Goal: Subscribe to service/newsletter

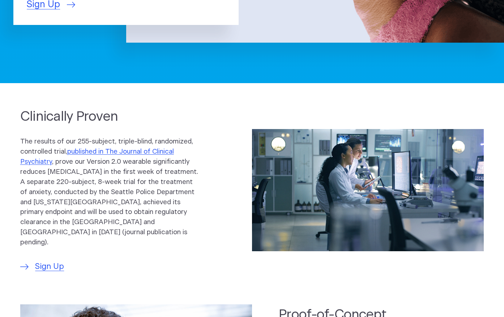
scroll to position [253, 0]
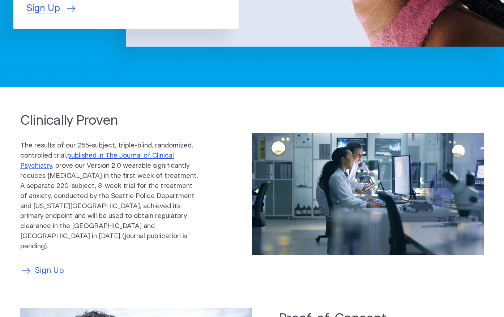
click at [59, 265] on span "Sign Up" at bounding box center [49, 271] width 29 height 12
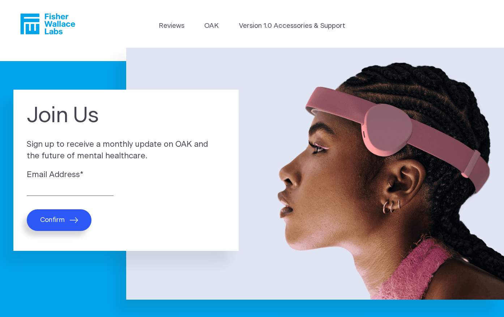
click at [63, 173] on label "Email Address *" at bounding box center [126, 175] width 198 height 12
click at [63, 185] on input "Email Address *" at bounding box center [70, 190] width 87 height 11
type input "Botoxdoc@comcast.net"
click at [51, 223] on span "Confirm" at bounding box center [52, 220] width 25 height 8
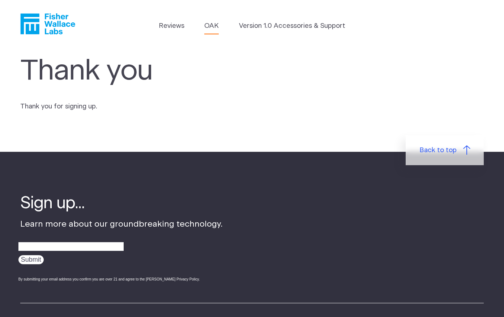
click at [211, 23] on link "OAK" at bounding box center [211, 26] width 14 height 10
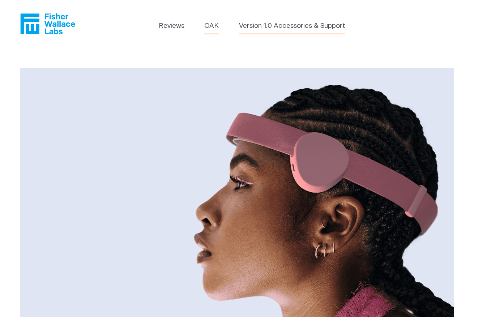
click at [274, 29] on link "Version 1.0 Accessories & Support" at bounding box center [292, 26] width 106 height 10
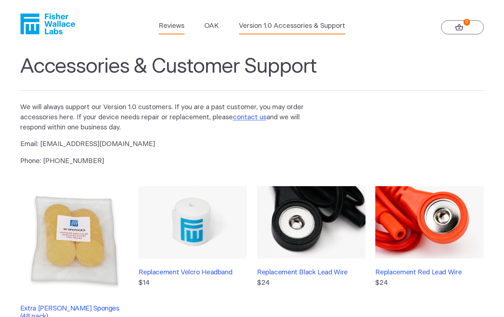
click at [177, 26] on link "Reviews" at bounding box center [172, 26] width 26 height 10
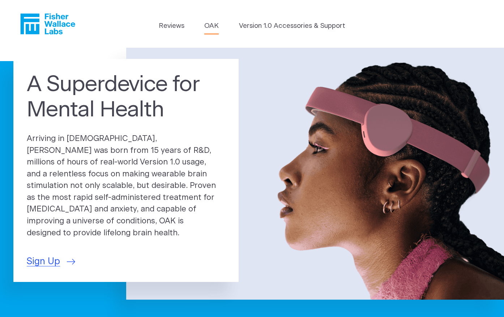
click at [210, 25] on link "OAK" at bounding box center [211, 26] width 14 height 10
